Goal: Submit feedback/report problem: Submit feedback/report problem

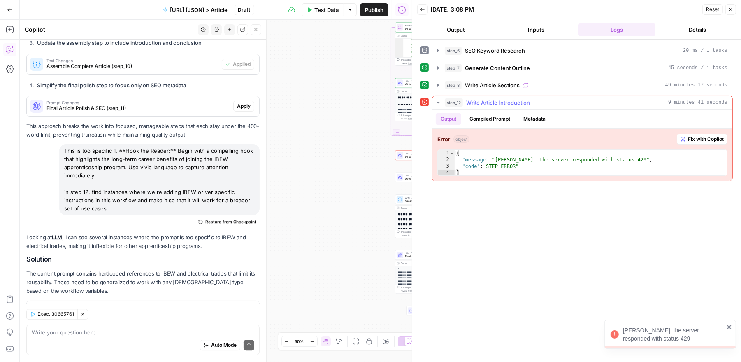
scroll to position [2249, 0]
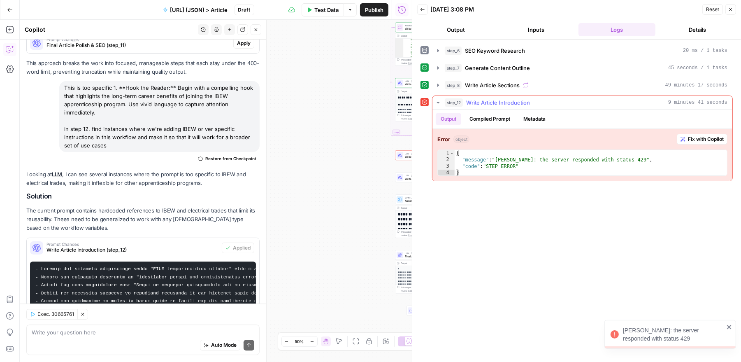
click at [627, 158] on div "{ "message" : "[PERSON_NAME]: the server responded with status 429" , "code" : …" at bounding box center [591, 169] width 273 height 39
type textarea "**********"
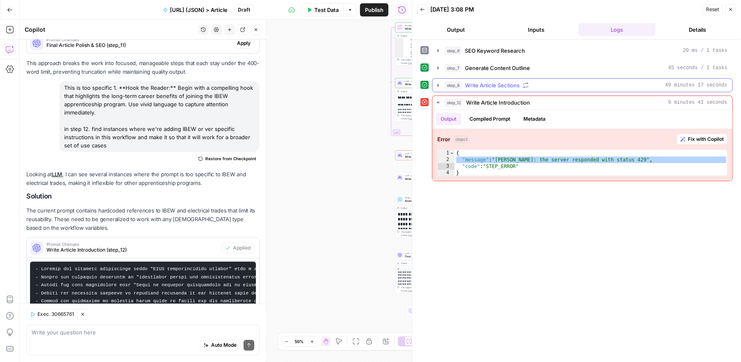
click at [601, 81] on div "step_8 Write Article Sections 49 minutes 17 seconds" at bounding box center [586, 85] width 283 height 8
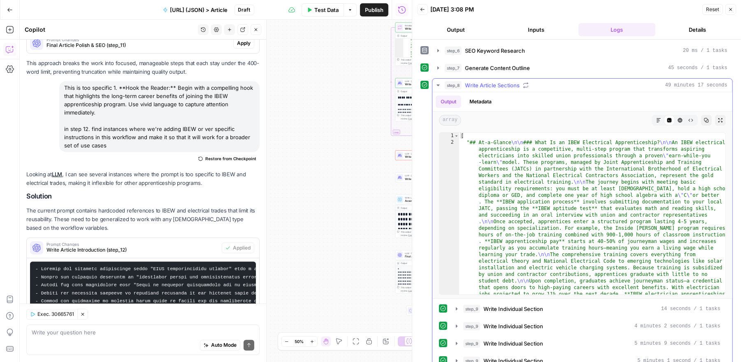
click at [582, 81] on div "step_8 Write Article Sections 49 minutes 17 seconds" at bounding box center [586, 85] width 283 height 8
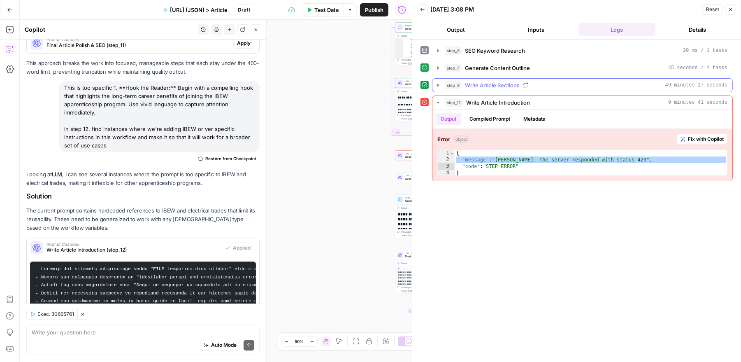
click at [582, 81] on div "step_8 Write Article Sections 49 minutes 17 seconds" at bounding box center [586, 85] width 283 height 8
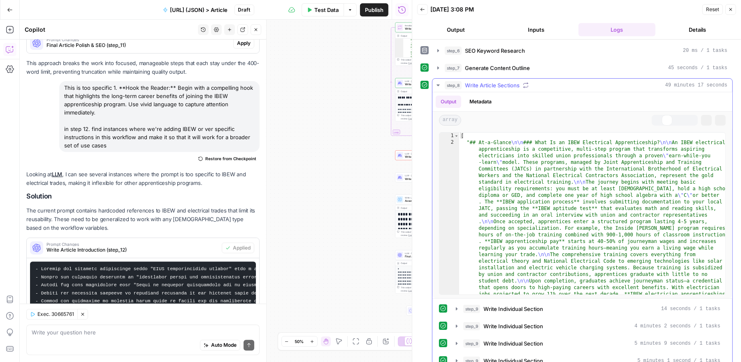
click at [582, 81] on div "step_8 Write Article Sections 49 minutes 17 seconds" at bounding box center [586, 85] width 283 height 8
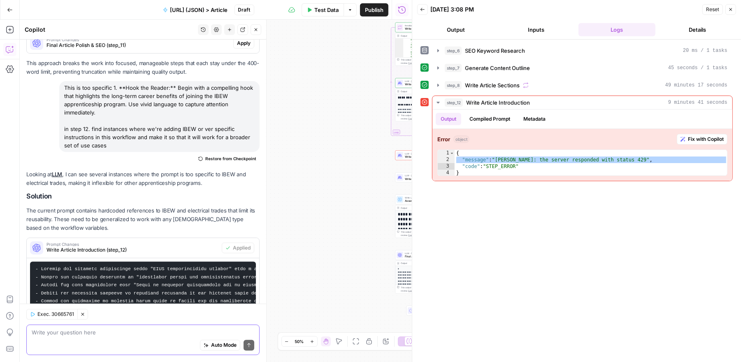
click at [142, 334] on textarea at bounding box center [143, 332] width 223 height 8
click at [703, 138] on span "Fix with Copilot" at bounding box center [706, 138] width 36 height 7
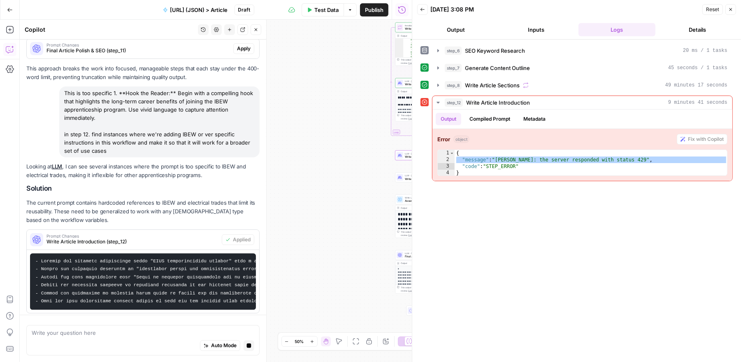
scroll to position [2214, 0]
click at [439, 85] on icon "button" at bounding box center [438, 85] width 7 height 7
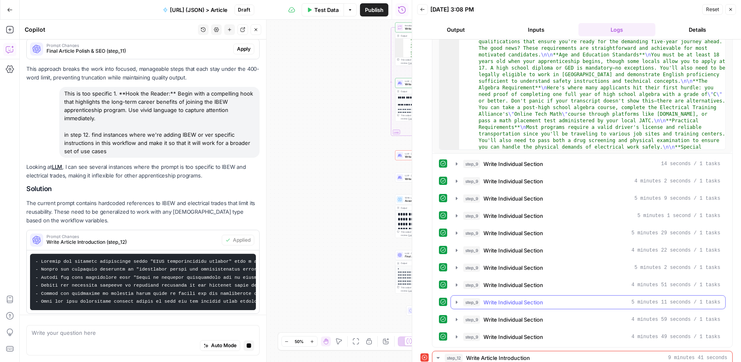
scroll to position [217, 0]
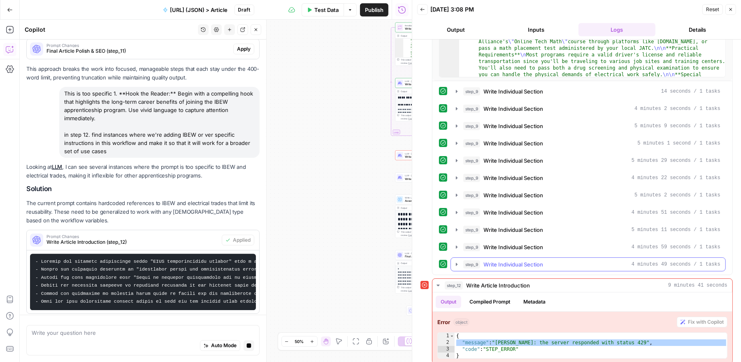
click at [455, 261] on icon "button" at bounding box center [456, 264] width 7 height 7
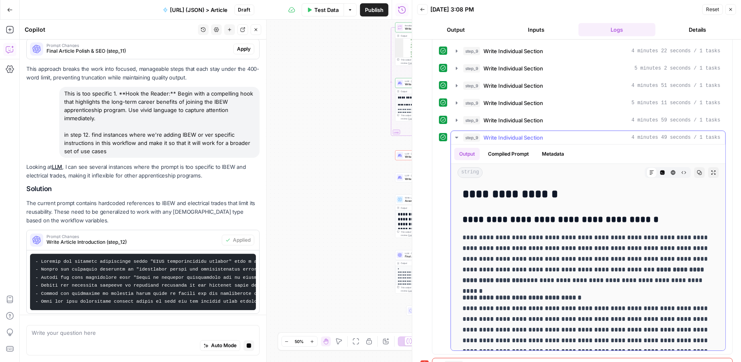
scroll to position [321, 0]
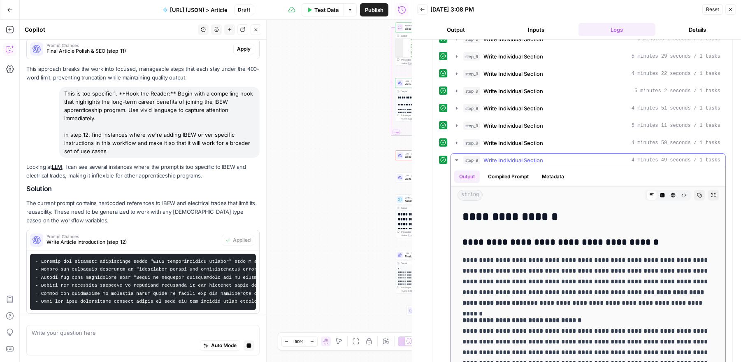
click at [456, 157] on icon "button" at bounding box center [456, 160] width 7 height 7
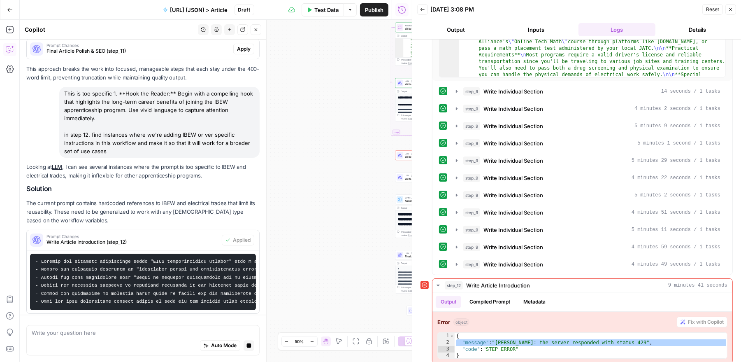
click at [698, 29] on button "Details" at bounding box center [697, 29] width 77 height 13
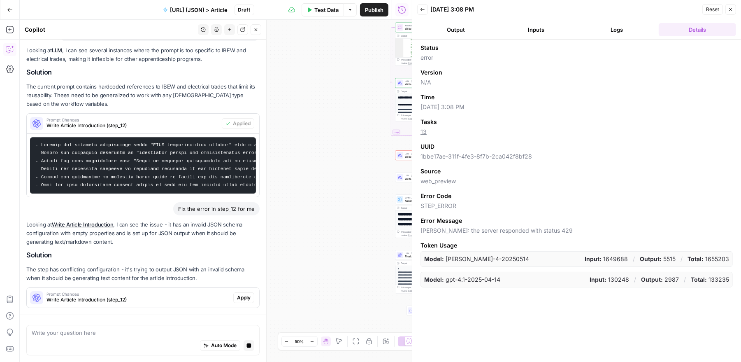
scroll to position [2294, 0]
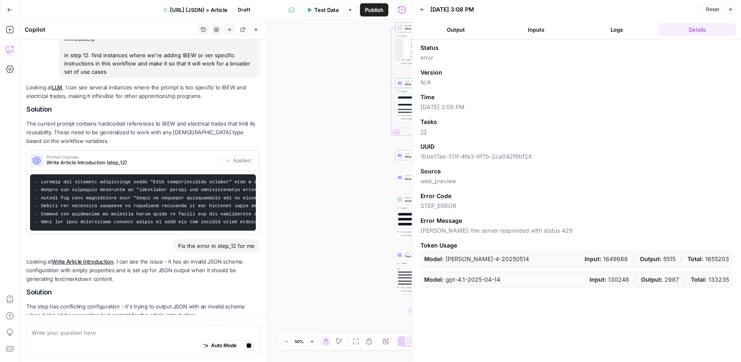
drag, startPoint x: 425, startPoint y: 244, endPoint x: 574, endPoint y: 277, distance: 152.2
click at [574, 277] on div "Token Usage Model: [PERSON_NAME]-4-20250514 Input: 1649688 / Output: 5515 / Tot…" at bounding box center [576, 264] width 312 height 46
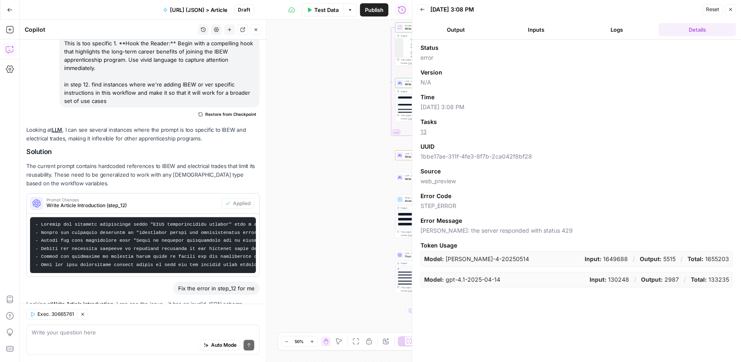
scroll to position [2360, 0]
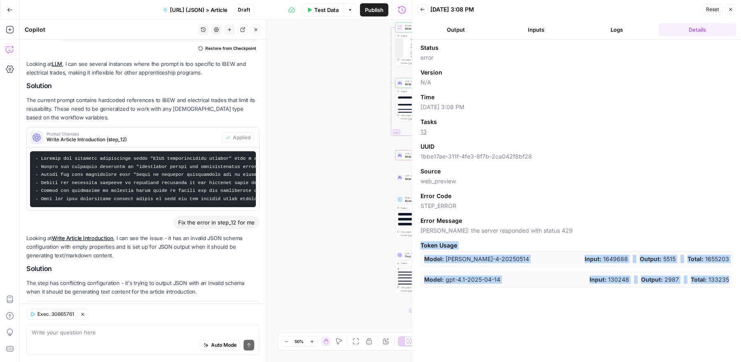
drag, startPoint x: 732, startPoint y: 276, endPoint x: 419, endPoint y: 242, distance: 314.5
click at [419, 242] on div "Status error Version N/A Time [DATE] 3:08 PM Tasks 13 UUID 1bbe17ae-311f-4fe3-8…" at bounding box center [576, 200] width 329 height 322
copy div "Token Usage Model: [PERSON_NAME]-4-20250514 Input: 1649688 / Output: 5515 / Tot…"
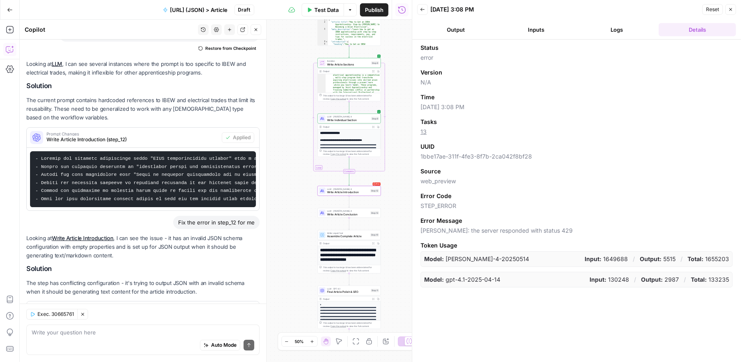
click at [184, 309] on span "Write Article Introduction (step_12)" at bounding box center [137, 312] width 183 height 7
click at [241, 307] on span "Apply" at bounding box center [244, 310] width 14 height 7
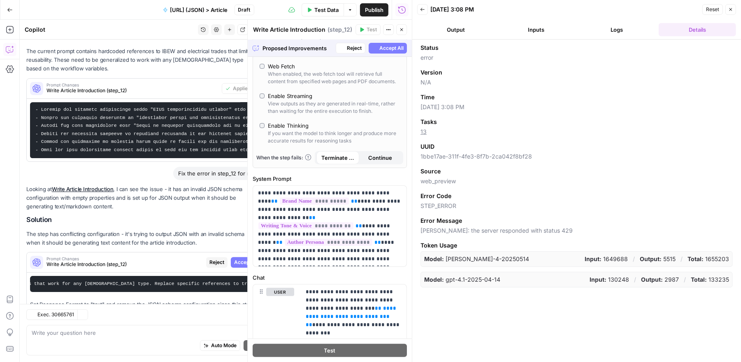
scroll to position [2369, 0]
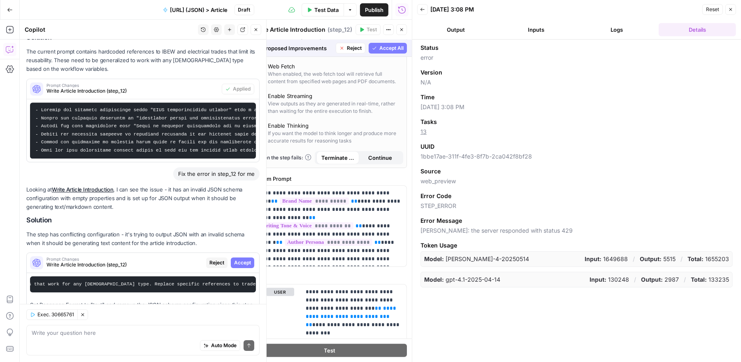
click at [98, 337] on div "Auto Mode Send" at bounding box center [143, 346] width 223 height 18
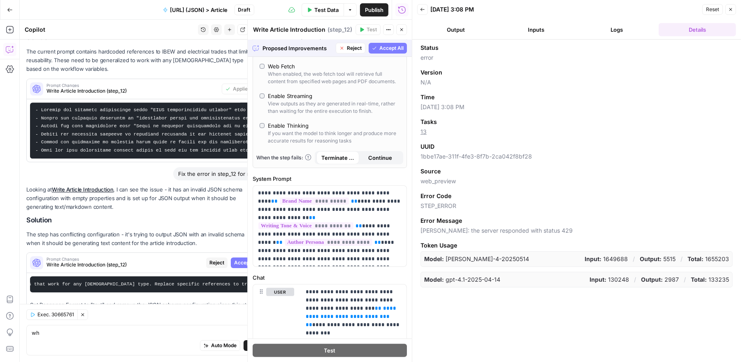
click at [621, 22] on header "Back [DATE] 3:08 PM Reset Close Output Inputs Logs Details" at bounding box center [576, 19] width 329 height 39
click at [619, 30] on button "Logs" at bounding box center [616, 29] width 77 height 13
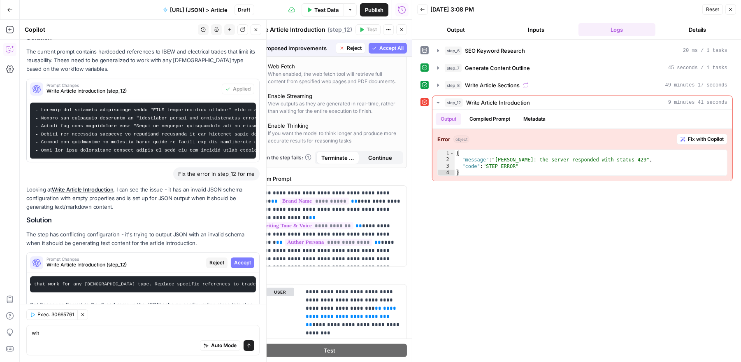
click at [153, 338] on div "Auto Mode Send" at bounding box center [143, 346] width 223 height 18
type textarea "why did step 8 take 49 mins?"
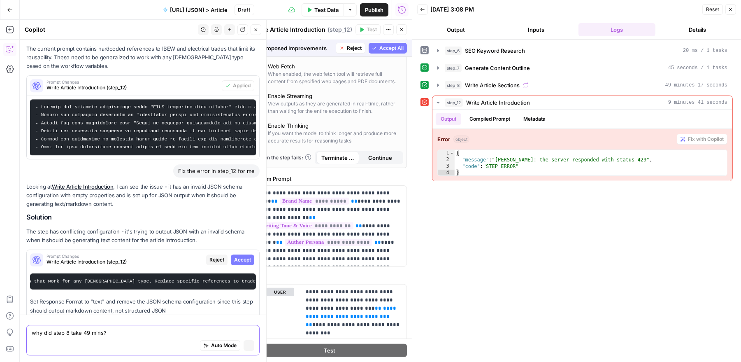
scroll to position [2373, 0]
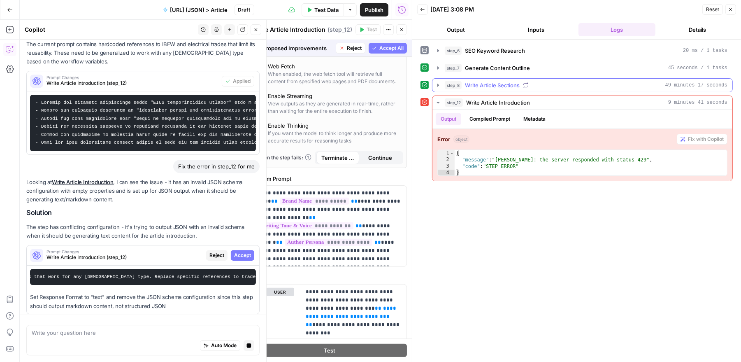
click at [438, 83] on icon "button" at bounding box center [438, 85] width 7 height 7
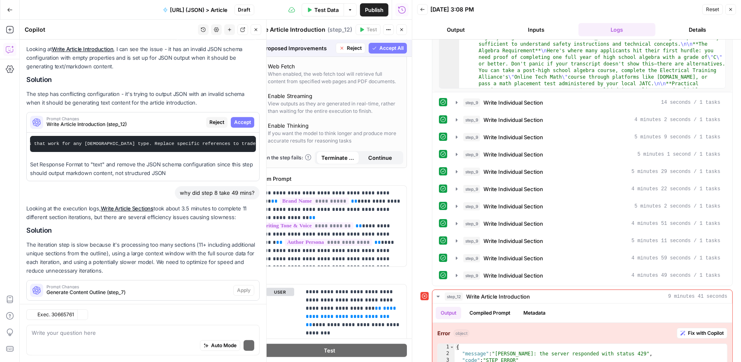
scroll to position [2536, 0]
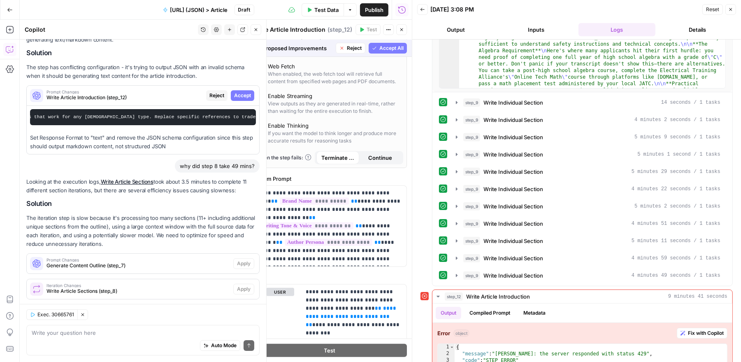
click at [195, 283] on span "Iteration Changes" at bounding box center [137, 285] width 183 height 4
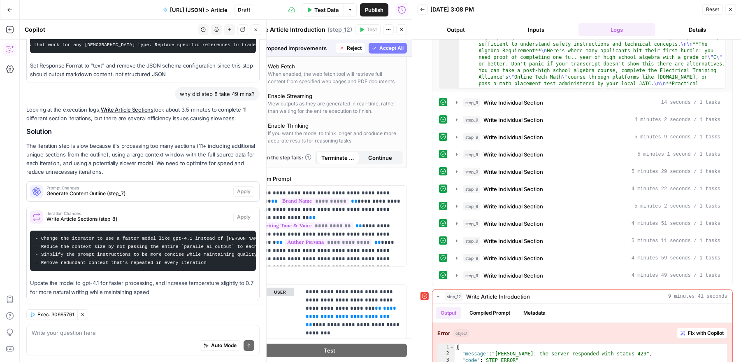
scroll to position [2608, 0]
